Goal: Information Seeking & Learning: Learn about a topic

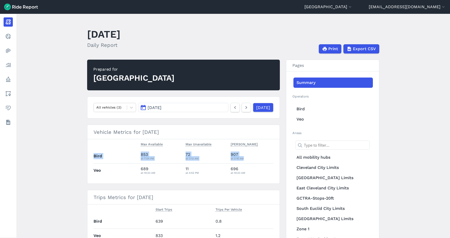
drag, startPoint x: 93, startPoint y: 156, endPoint x: 248, endPoint y: 161, distance: 155.2
click at [248, 161] on tr "Bird 853 at 7:04 PM 72 at 3:12 AM 907 at 2:16 AM" at bounding box center [184, 156] width 180 height 14
drag, startPoint x: 248, startPoint y: 161, endPoint x: 255, endPoint y: 172, distance: 12.6
click at [255, 172] on div "at 10:23 AM" at bounding box center [252, 173] width 43 height 5
drag, startPoint x: 256, startPoint y: 176, endPoint x: 88, endPoint y: 155, distance: 168.9
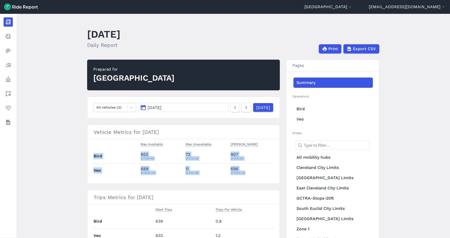
click at [88, 155] on section "Vehicle Metrics for Sun, October 5, 2025 Max Available Max Unavailable Max Park…" at bounding box center [183, 154] width 193 height 59
drag, startPoint x: 88, startPoint y: 155, endPoint x: 78, endPoint y: 159, distance: 10.6
click at [78, 159] on main "October 5, 2025 Daily Report Print Export CSV Prepared for Cuyahoga County All …" at bounding box center [233, 126] width 434 height 225
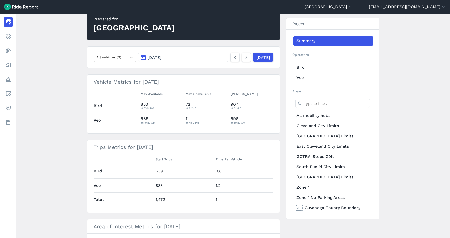
scroll to position [51, 0]
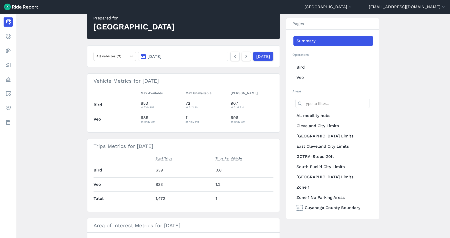
click at [197, 137] on article "Prepared for Cuyahoga County All vehicles (2) Oct 5, 2025 Yesterday Vehicle Met…" at bounding box center [183, 187] width 193 height 359
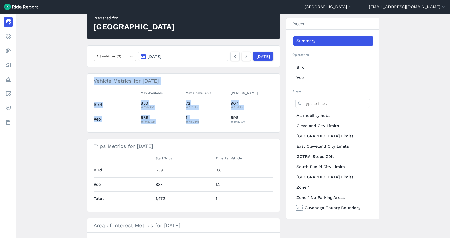
drag, startPoint x: 198, startPoint y: 121, endPoint x: 86, endPoint y: 88, distance: 117.0
click at [86, 88] on main "October 5, 2025 Daily Report Print Export CSV Prepared for Cuyahoga County All …" at bounding box center [233, 126] width 434 height 225
drag, startPoint x: 86, startPoint y: 88, endPoint x: 86, endPoint y: 84, distance: 3.8
click at [86, 84] on main "October 5, 2025 Daily Report Print Export CSV Prepared for Cuyahoga County All …" at bounding box center [233, 126] width 434 height 225
drag, startPoint x: 93, startPoint y: 81, endPoint x: 259, endPoint y: 124, distance: 171.0
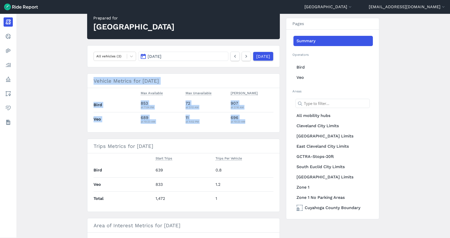
click at [259, 124] on section "Vehicle Metrics for Sun, October 5, 2025 Max Available Max Unavailable Max Park…" at bounding box center [183, 103] width 193 height 59
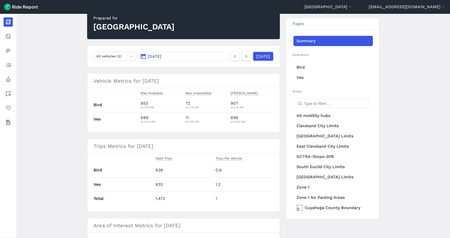
drag, startPoint x: 259, startPoint y: 124, endPoint x: 284, endPoint y: 122, distance: 25.0
click at [284, 122] on div "Prepared for Cuyahoga County All vehicles (2) Oct 5, 2025 Yesterday Vehicle Met…" at bounding box center [233, 187] width 292 height 359
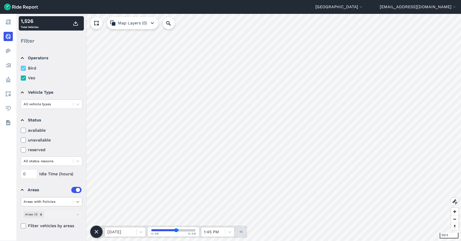
click at [73, 199] on div at bounding box center [77, 201] width 9 height 9
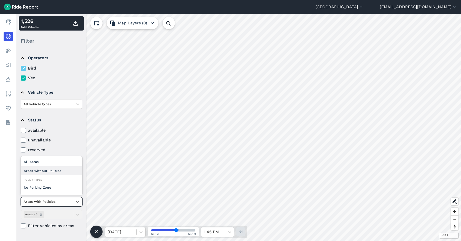
click at [49, 167] on div "Areas without Policies" at bounding box center [52, 170] width 62 height 9
drag, startPoint x: 41, startPoint y: 215, endPoint x: 45, endPoint y: 215, distance: 3.6
click at [41, 215] on icon "Remove Areas (9)" at bounding box center [42, 215] width 2 height 2
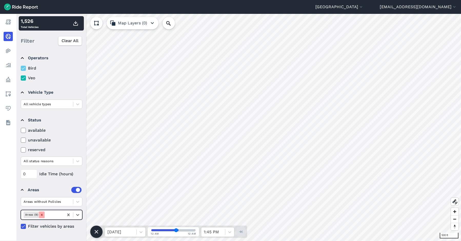
click at [41, 215] on icon "Remove Areas (9)" at bounding box center [42, 215] width 4 height 4
drag, startPoint x: 23, startPoint y: 225, endPoint x: 25, endPoint y: 226, distance: 2.7
click at [23, 226] on icon at bounding box center [23, 226] width 5 height 5
click at [21, 226] on input "Filter vehicles by areas" at bounding box center [21, 224] width 0 height 3
click at [40, 213] on icon "Remove Areas (9)" at bounding box center [42, 215] width 4 height 4
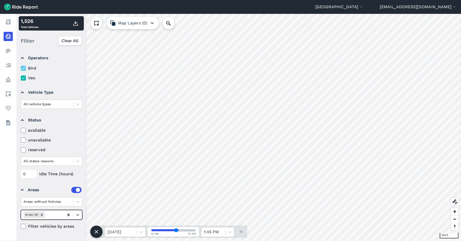
click at [69, 215] on icon at bounding box center [68, 214] width 2 height 3
click at [74, 214] on div at bounding box center [77, 214] width 9 height 9
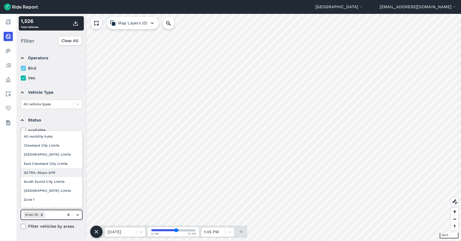
click at [37, 171] on div "GCTRA-Stops-20ft" at bounding box center [52, 172] width 62 height 9
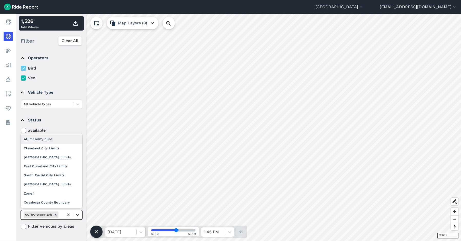
click at [75, 213] on icon at bounding box center [77, 214] width 5 height 5
click at [45, 199] on div "Cuyahoga County Boundary" at bounding box center [52, 202] width 62 height 9
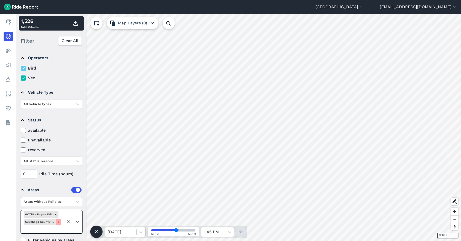
click at [57, 222] on icon "Remove Cuyahoga County Boundary" at bounding box center [59, 222] width 4 height 4
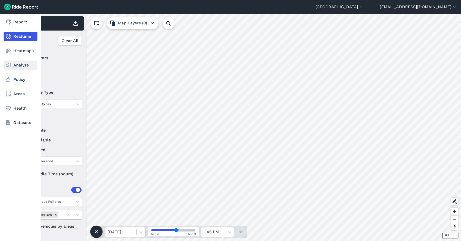
drag, startPoint x: 13, startPoint y: 63, endPoint x: 17, endPoint y: 63, distance: 4.1
click at [13, 63] on link "Analyze" at bounding box center [21, 65] width 34 height 9
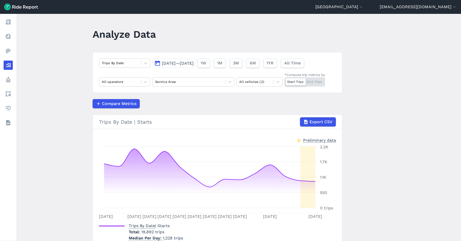
scroll to position [25, 0]
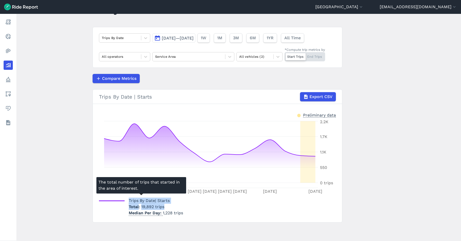
drag, startPoint x: 163, startPoint y: 207, endPoint x: 127, endPoint y: 202, distance: 36.5
click at [127, 202] on div "Trips By Date | Starts Total 19,892 trips Median Per Day 1,228 trips" at bounding box center [141, 206] width 84 height 18
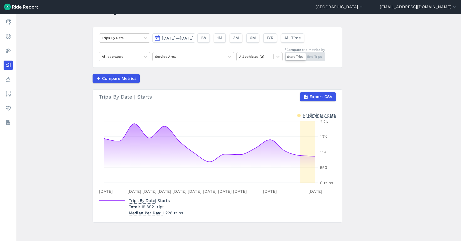
click at [374, 167] on main "Analyze Data Trips By Date [DATE]—[DATE] 1W 1M 3M 6M 1YR All Time All operators…" at bounding box center [238, 127] width 445 height 227
click at [154, 38] on button "[DATE]—[DATE]" at bounding box center [173, 37] width 43 height 9
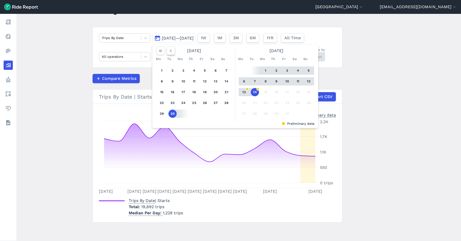
click at [169, 49] on icon "button" at bounding box center [170, 50] width 5 height 5
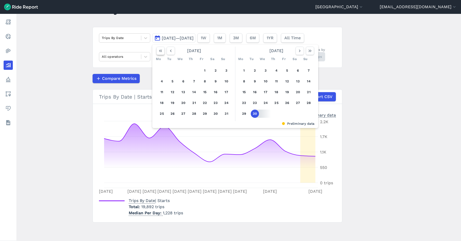
click at [160, 50] on icon "button" at bounding box center [160, 50] width 5 height 5
click at [160, 69] on button "1" at bounding box center [162, 70] width 8 height 8
click at [308, 52] on icon "button" at bounding box center [309, 50] width 5 height 5
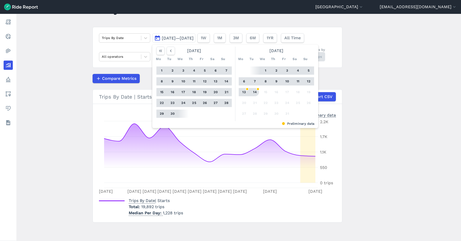
click at [253, 90] on button "14" at bounding box center [255, 92] width 8 height 8
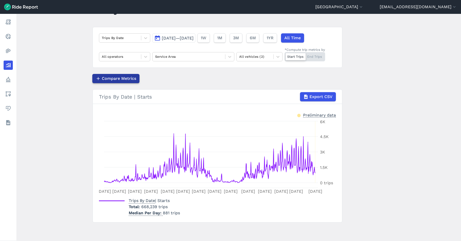
click at [129, 78] on span "Compare Metrics" at bounding box center [119, 78] width 34 height 6
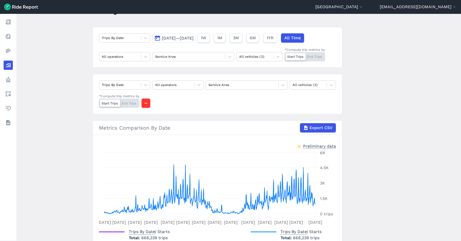
click at [317, 58] on div "Start Trips End Trips" at bounding box center [305, 56] width 41 height 9
click at [285, 55] on input "*Compute trip metrics by Start Trips End Trips" at bounding box center [285, 53] width 0 height 3
click at [144, 83] on icon at bounding box center [145, 84] width 5 height 5
click at [159, 77] on div "Trips By Date All operators Service Area All vehicles (2) *Compute trip metrics…" at bounding box center [218, 94] width 250 height 40
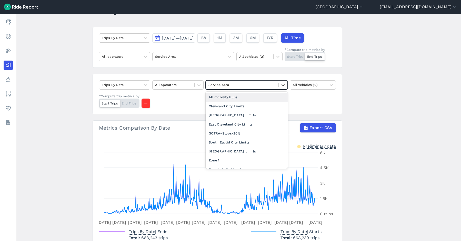
click at [280, 83] on icon at bounding box center [282, 84] width 5 height 5
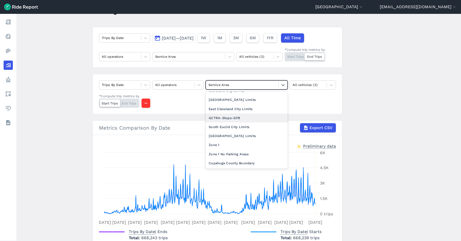
click at [237, 117] on div "GCTRA-Stops-20ft" at bounding box center [247, 117] width 82 height 9
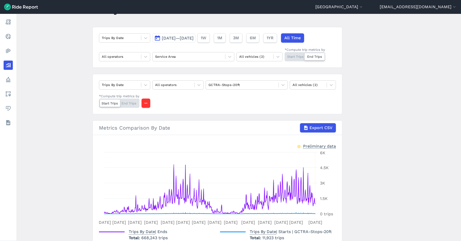
click at [130, 105] on div "Start Trips End Trips" at bounding box center [119, 102] width 41 height 9
click at [99, 102] on input "*Compute trip metrics by Start Trips End Trips" at bounding box center [99, 99] width 0 height 3
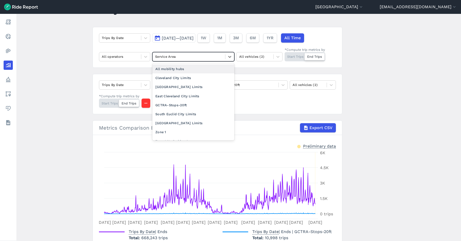
click at [215, 55] on div at bounding box center [188, 57] width 67 height 6
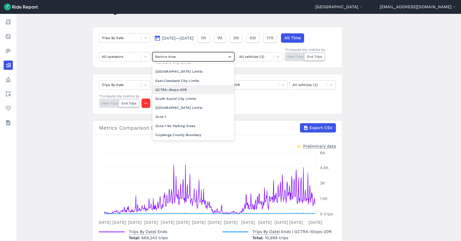
click at [168, 91] on div "GCTRA-Stops-20ft" at bounding box center [193, 89] width 82 height 9
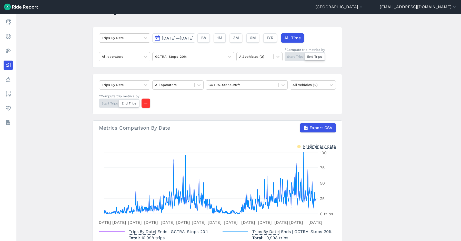
click at [288, 54] on div "Start Trips End Trips" at bounding box center [305, 56] width 41 height 9
click at [285, 54] on input "*Compute trip metrics by Start Trips End Trips" at bounding box center [285, 53] width 0 height 3
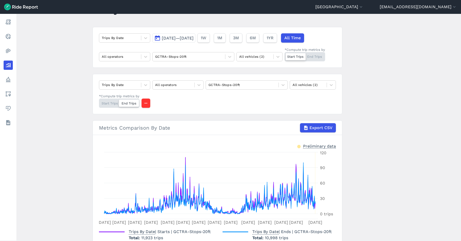
click at [155, 37] on button "[DATE]—[DATE]" at bounding box center [173, 37] width 43 height 9
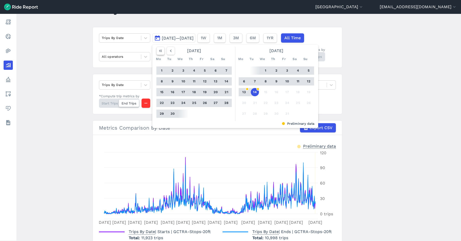
click at [160, 50] on icon "button" at bounding box center [160, 50] width 5 height 5
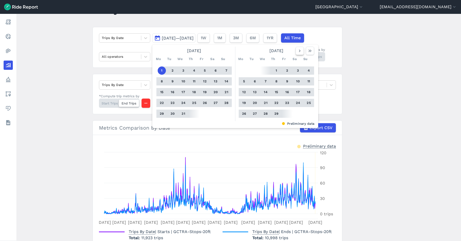
click at [298, 53] on icon "button" at bounding box center [299, 50] width 5 height 5
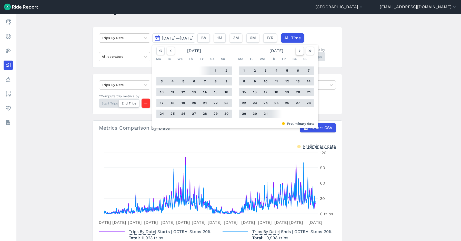
click at [298, 53] on icon "button" at bounding box center [299, 50] width 5 height 5
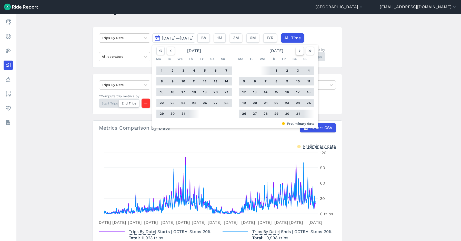
click at [298, 53] on icon "button" at bounding box center [299, 50] width 5 height 5
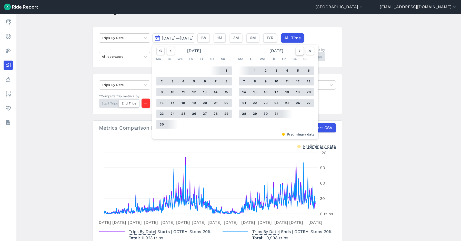
click at [298, 53] on icon "button" at bounding box center [299, 50] width 5 height 5
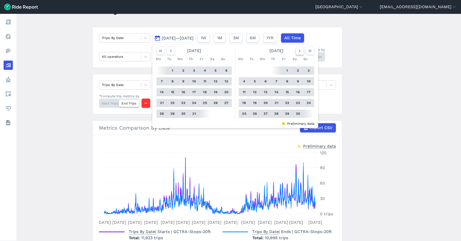
click at [298, 53] on icon "button" at bounding box center [299, 50] width 5 height 5
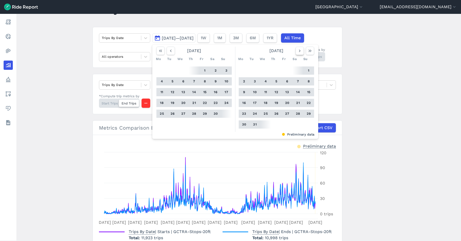
click at [298, 53] on icon "button" at bounding box center [299, 50] width 5 height 5
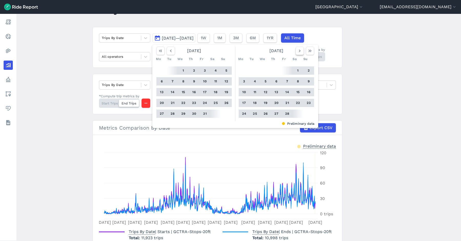
click at [299, 50] on use "button" at bounding box center [300, 50] width 2 height 3
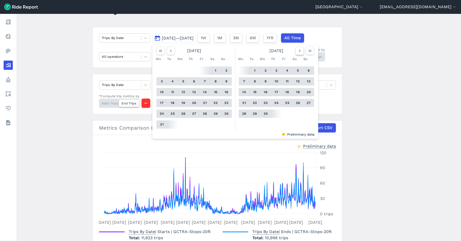
click at [299, 50] on use "button" at bounding box center [300, 50] width 2 height 3
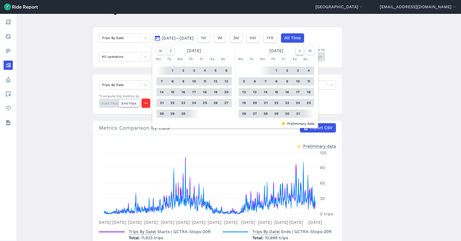
click at [299, 50] on icon "button" at bounding box center [299, 50] width 5 height 5
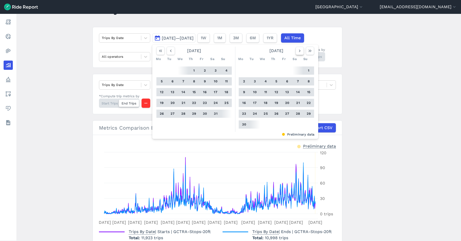
click at [299, 50] on use "button" at bounding box center [300, 50] width 2 height 3
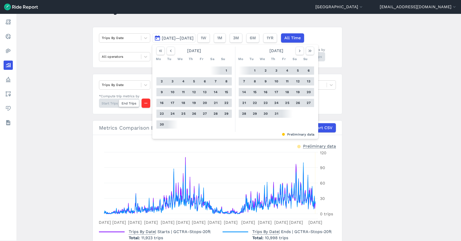
click at [253, 69] on button "1" at bounding box center [255, 70] width 8 height 8
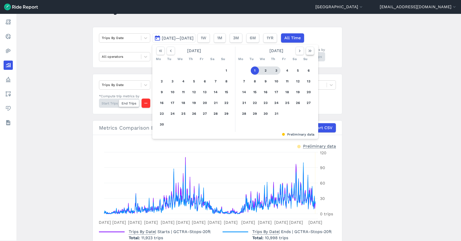
click at [310, 51] on use "button" at bounding box center [309, 50] width 3 height 3
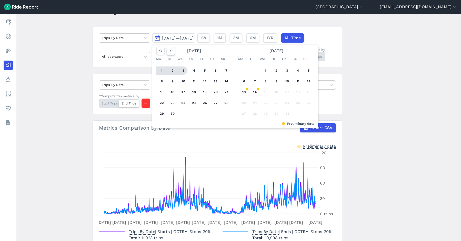
click at [170, 50] on use "button" at bounding box center [171, 50] width 2 height 3
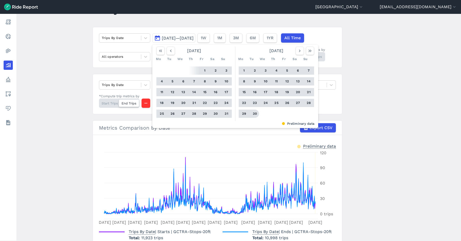
click at [253, 112] on button "30" at bounding box center [255, 113] width 8 height 8
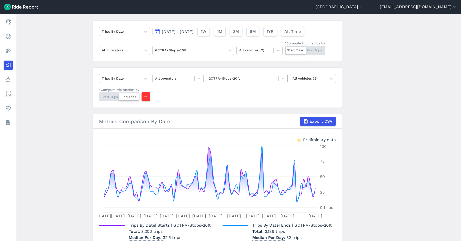
scroll to position [56, 0]
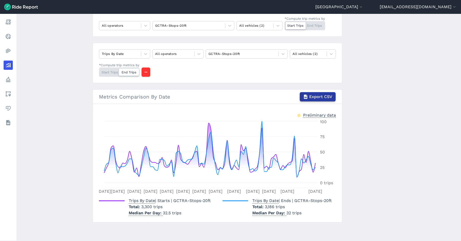
click at [317, 96] on span "Export CSV" at bounding box center [320, 97] width 23 height 6
click at [345, 74] on main "Analyze Data Trips By Date [DATE]—[DATE] 1W 1M 3M 6M 1YR All Time All operators…" at bounding box center [238, 127] width 445 height 227
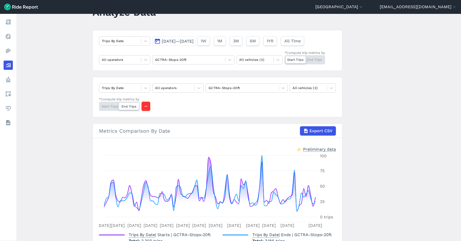
scroll to position [0, 0]
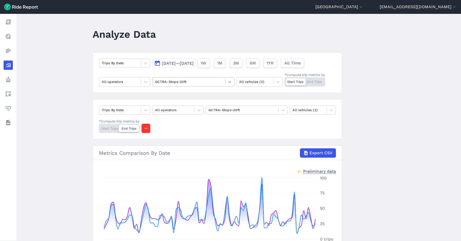
click at [228, 79] on icon at bounding box center [229, 81] width 5 height 5
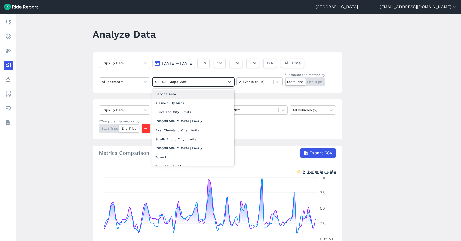
click at [187, 93] on div "Service Area" at bounding box center [193, 93] width 82 height 9
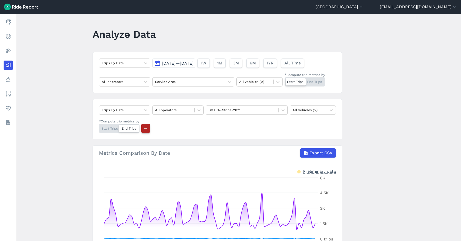
click at [145, 128] on icon "button" at bounding box center [145, 128] width 5 height 5
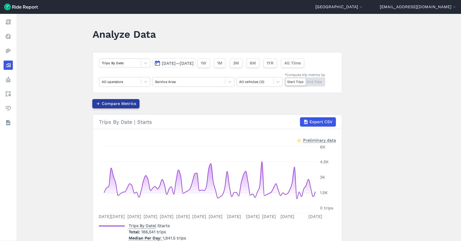
click at [122, 104] on span "Compare Metrics" at bounding box center [119, 103] width 34 height 6
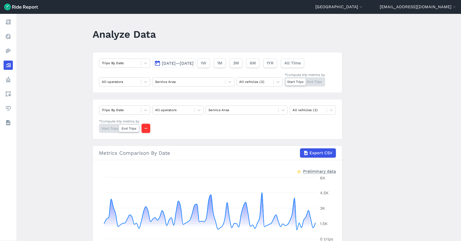
click at [242, 125] on div "Trips By Date All operators Service Area All vehicles (2) *Compute trip metrics…" at bounding box center [218, 119] width 250 height 40
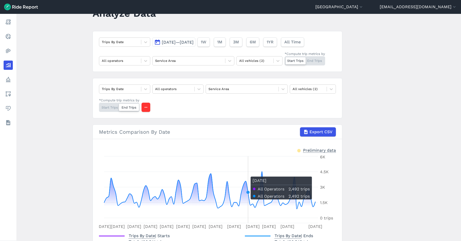
scroll to position [56, 0]
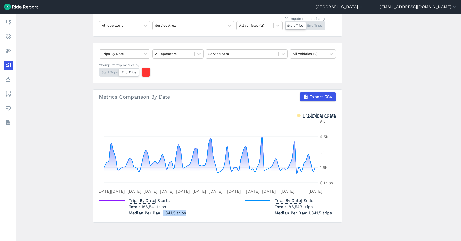
drag, startPoint x: 184, startPoint y: 213, endPoint x: 161, endPoint y: 213, distance: 23.1
click at [161, 213] on p "Median Per Day 1,841.5 trips" at bounding box center [157, 213] width 57 height 6
drag, startPoint x: 161, startPoint y: 213, endPoint x: 167, endPoint y: 214, distance: 6.3
click at [167, 214] on p "Median Per Day 1,841.5 trips" at bounding box center [157, 213] width 57 height 6
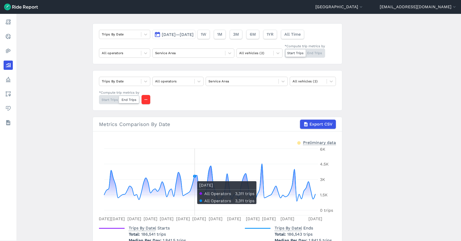
scroll to position [0, 0]
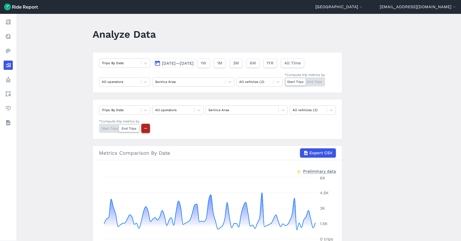
click at [146, 129] on icon "button" at bounding box center [145, 128] width 5 height 5
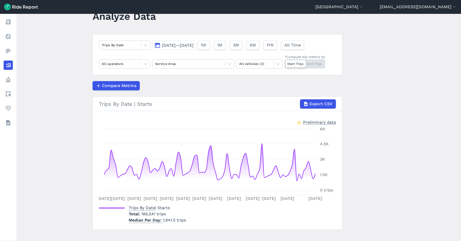
scroll to position [25, 0]
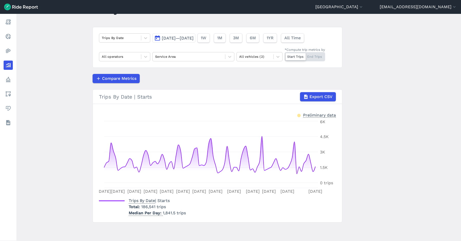
click at [316, 56] on div "Start Trips End Trips" at bounding box center [305, 56] width 41 height 9
click at [285, 55] on input "*Compute trip metrics by Start Trips End Trips" at bounding box center [285, 53] width 0 height 3
click at [293, 57] on div "Start Trips End Trips" at bounding box center [305, 56] width 41 height 9
click at [285, 55] on input "*Compute trip metrics by Start Trips End Trips" at bounding box center [285, 53] width 0 height 3
click at [313, 55] on div "Start Trips End Trips" at bounding box center [305, 56] width 41 height 9
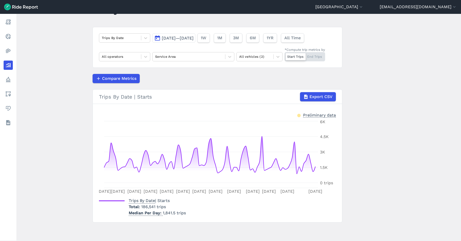
click at [285, 55] on input "*Compute trip metrics by Start Trips End Trips" at bounding box center [285, 53] width 0 height 3
click at [317, 93] on button "Export CSV" at bounding box center [318, 96] width 36 height 9
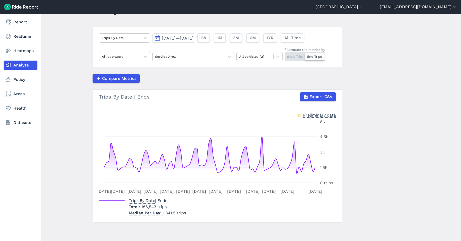
click at [1, 180] on div "Report Realtime Heatmaps Analyze Policy Areas Health Datasets" at bounding box center [20, 127] width 41 height 227
drag, startPoint x: 18, startPoint y: 38, endPoint x: 25, endPoint y: 37, distance: 7.0
click at [18, 38] on link "Realtime" at bounding box center [21, 36] width 34 height 9
